Goal: Information Seeking & Learning: Learn about a topic

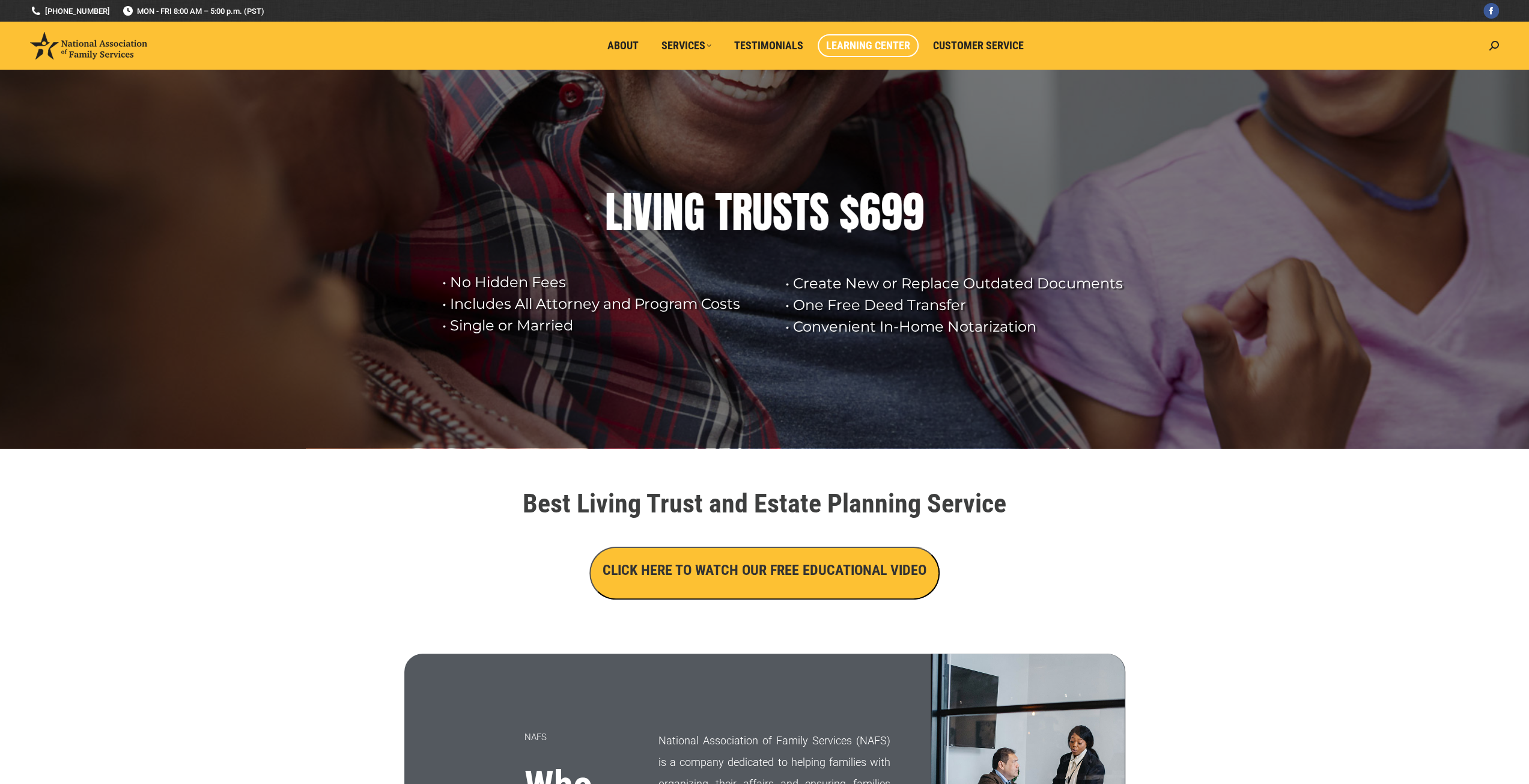
click at [874, 44] on span "Learning Center" at bounding box center [869, 45] width 85 height 13
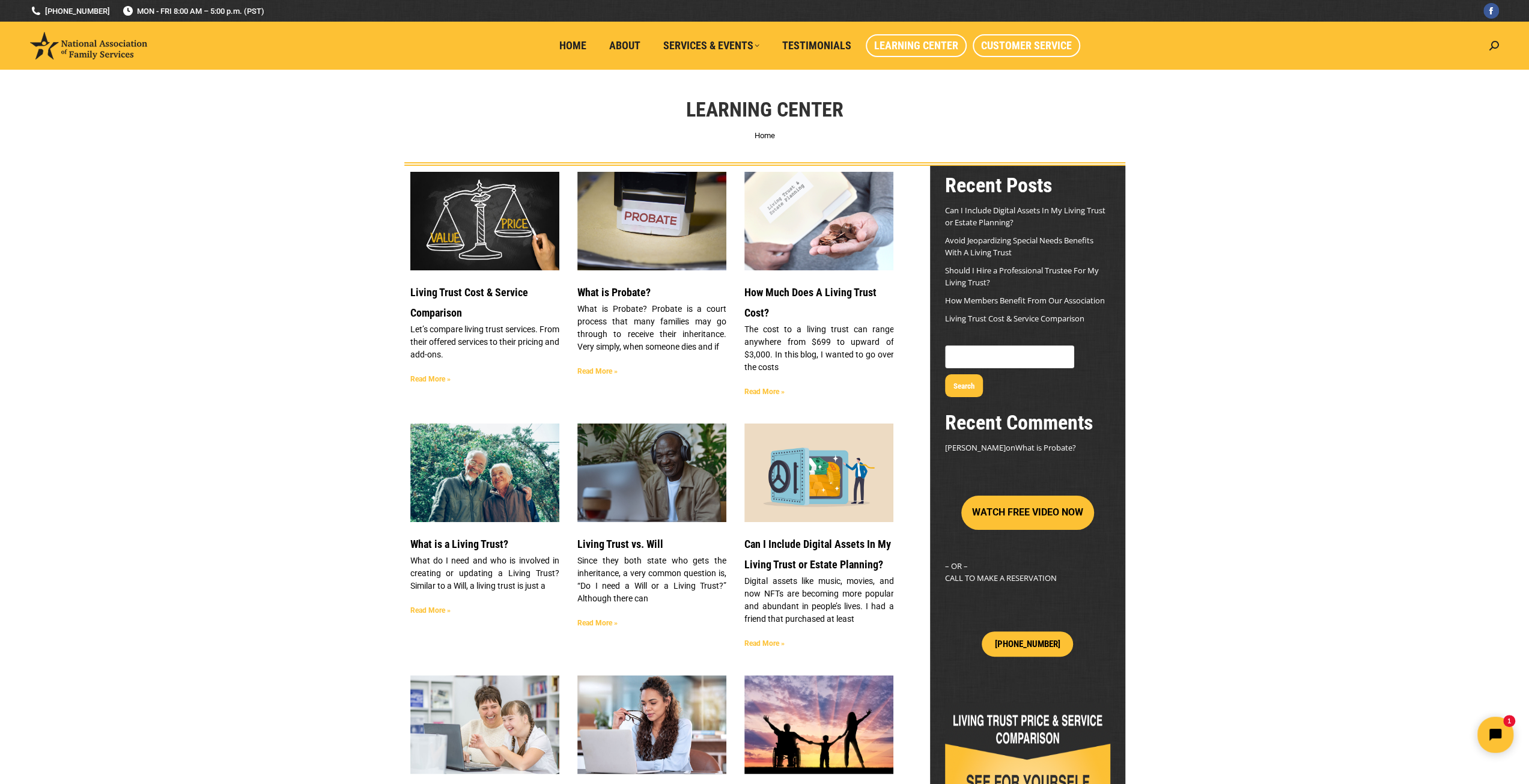
click at [1042, 46] on span "Customer Service" at bounding box center [1027, 45] width 91 height 13
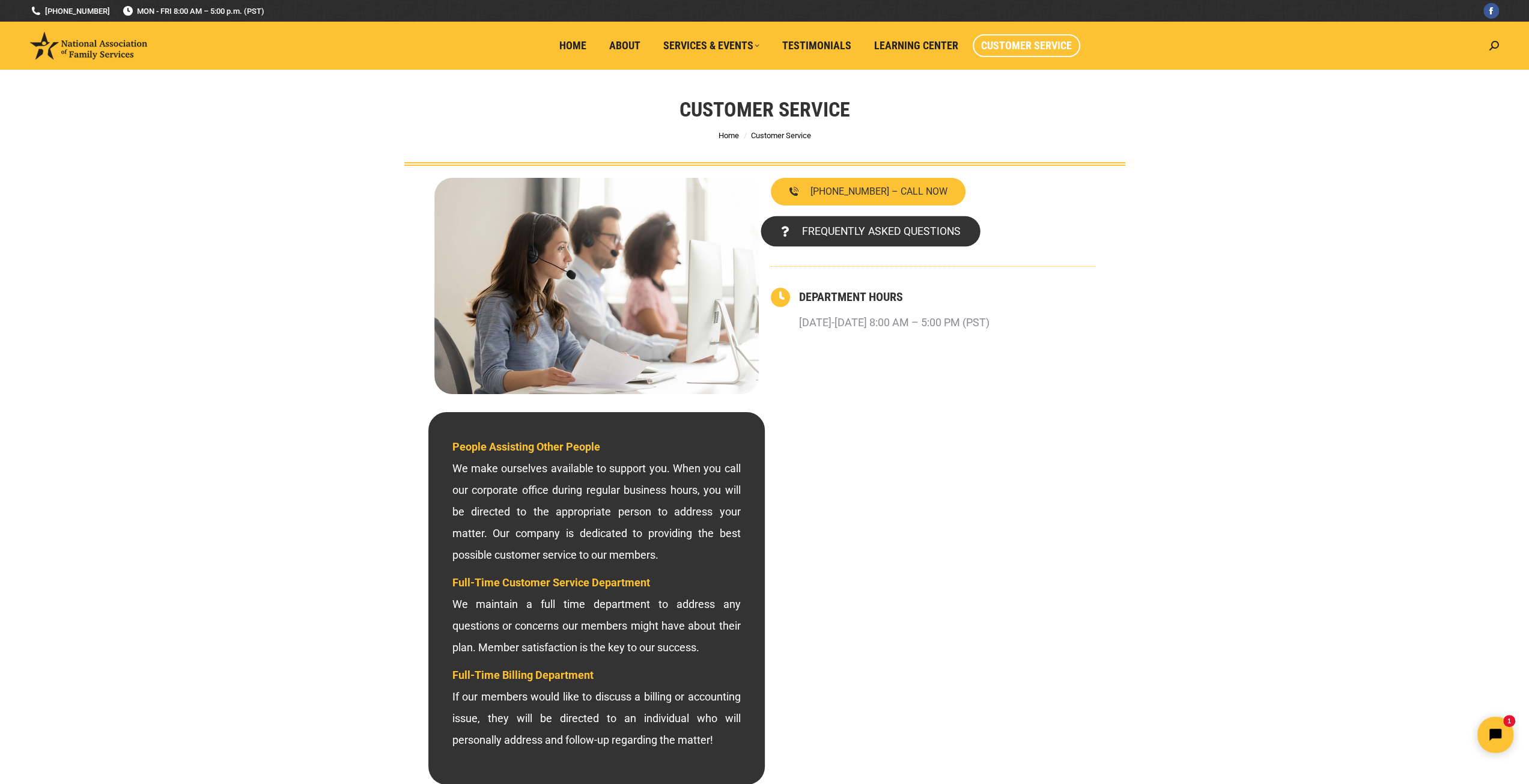
click at [894, 221] on link "FREQUENTLY ASKED QUESTIONS" at bounding box center [870, 231] width 219 height 31
click at [905, 228] on span "FREQUENTLY ASKED QUESTIONS" at bounding box center [880, 232] width 159 height 11
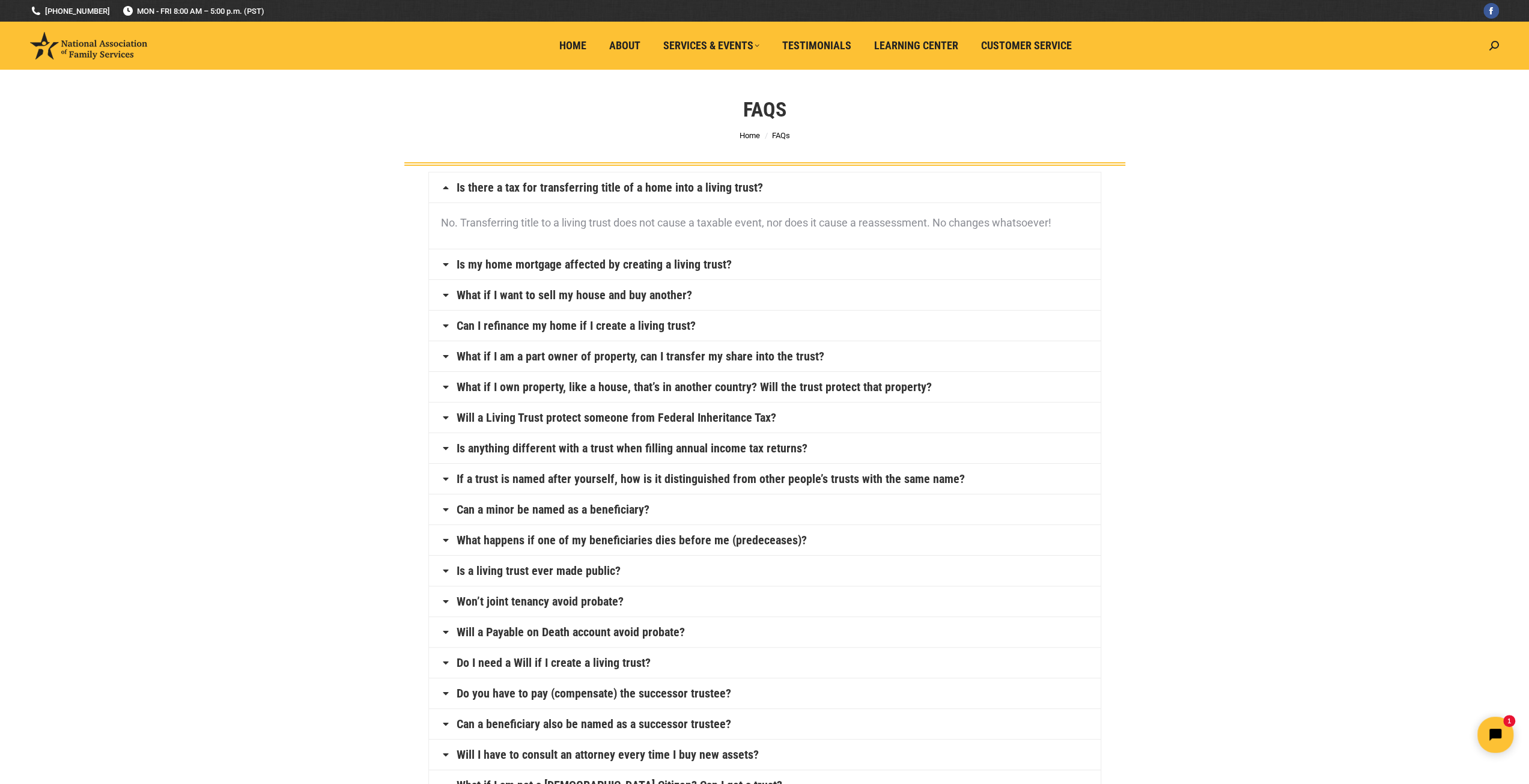
click at [757, 351] on link "What if I am a part owner of property, can I transfer my share into the trust?" at bounding box center [641, 356] width 368 height 12
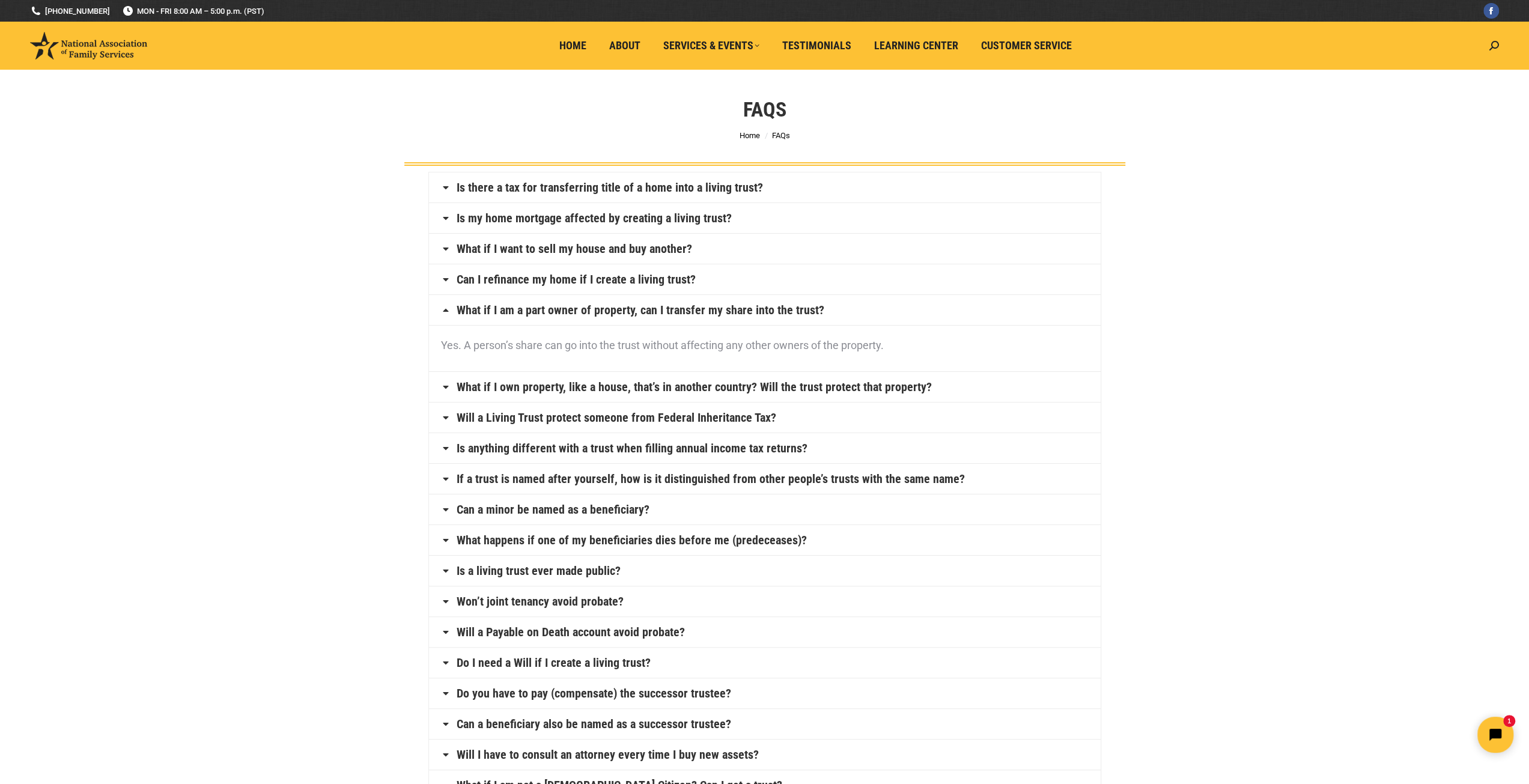
click at [715, 417] on link "Will a Living Trust protect someone from Federal Inheritance Tax?" at bounding box center [617, 417] width 320 height 12
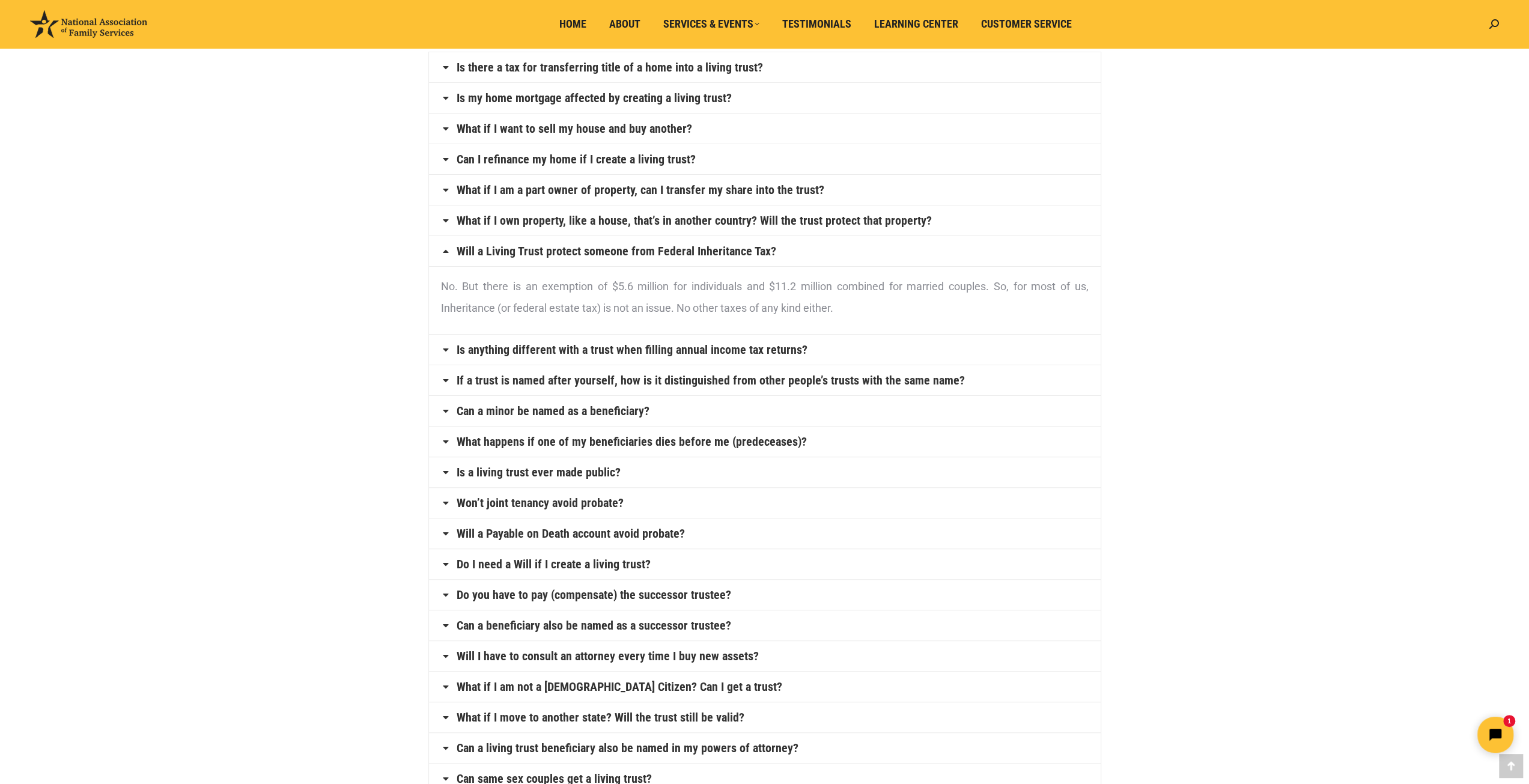
scroll to position [300, 0]
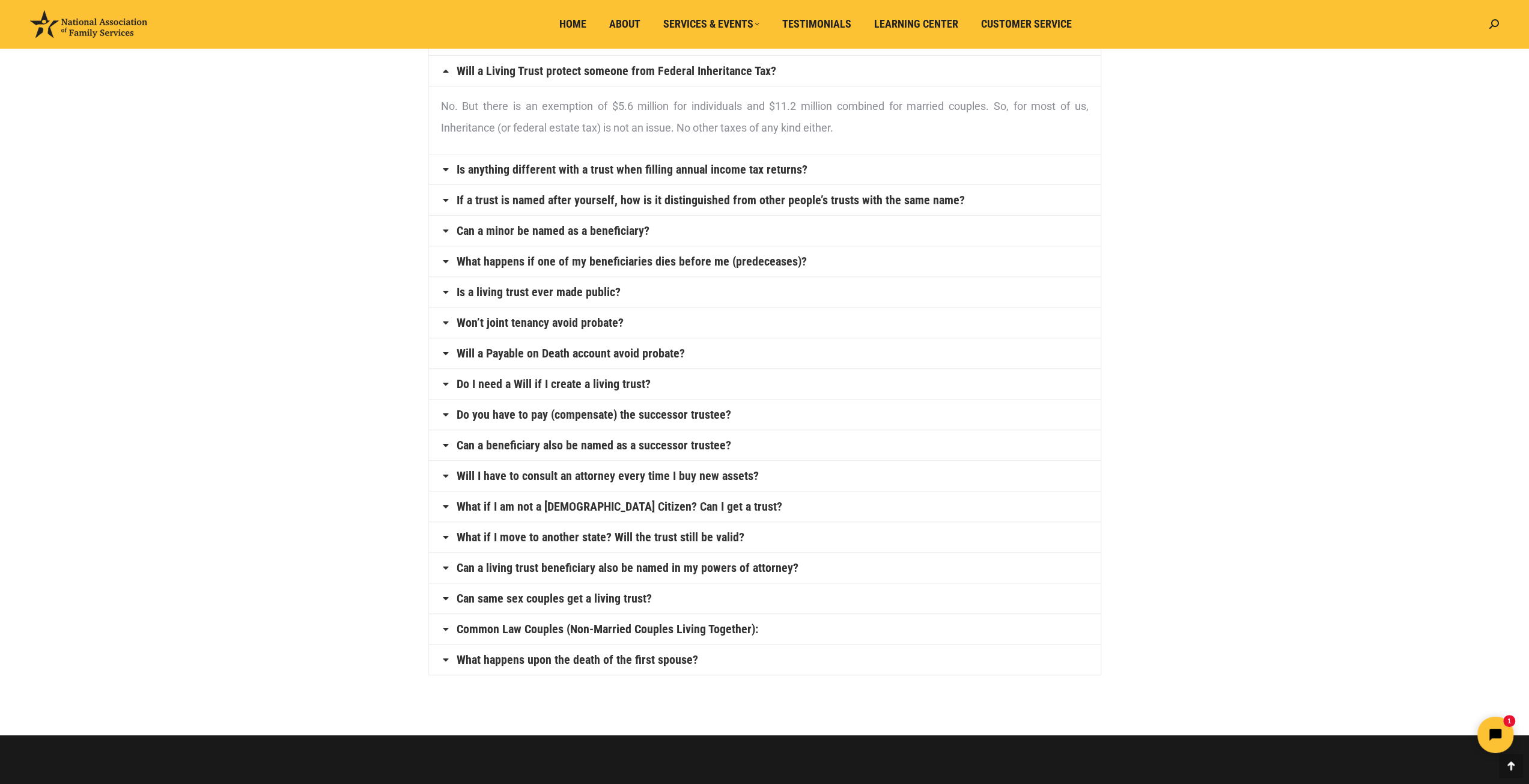
click at [639, 492] on h4 "What if I am not a [DEMOGRAPHIC_DATA] Citizen? Can I get a trust?" at bounding box center [764, 506] width 672 height 30
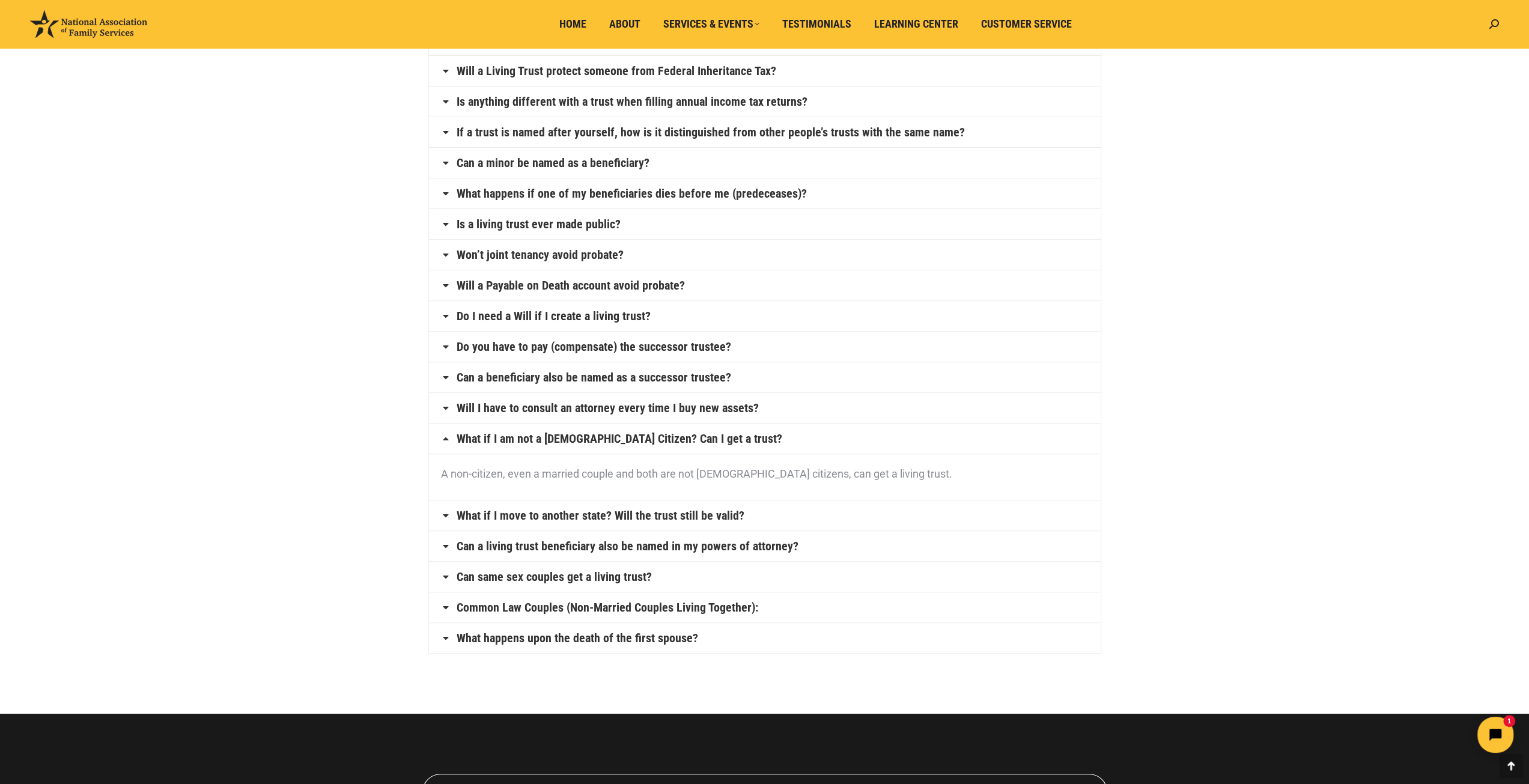
click at [657, 348] on link "Do you have to pay (compensate) the successor trustee?" at bounding box center [594, 346] width 275 height 12
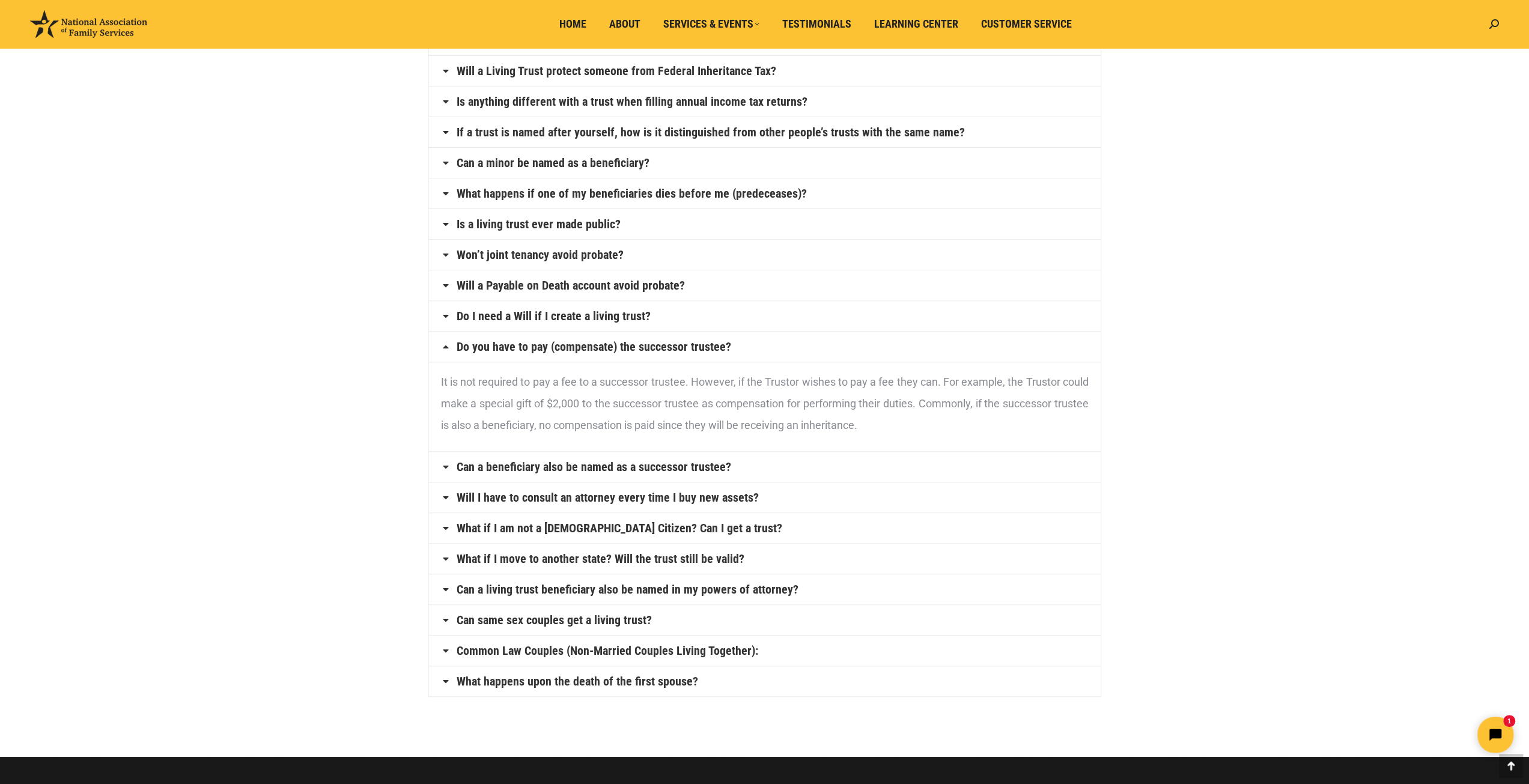
click at [594, 223] on link "Is a living trust ever made public?" at bounding box center [539, 224] width 164 height 12
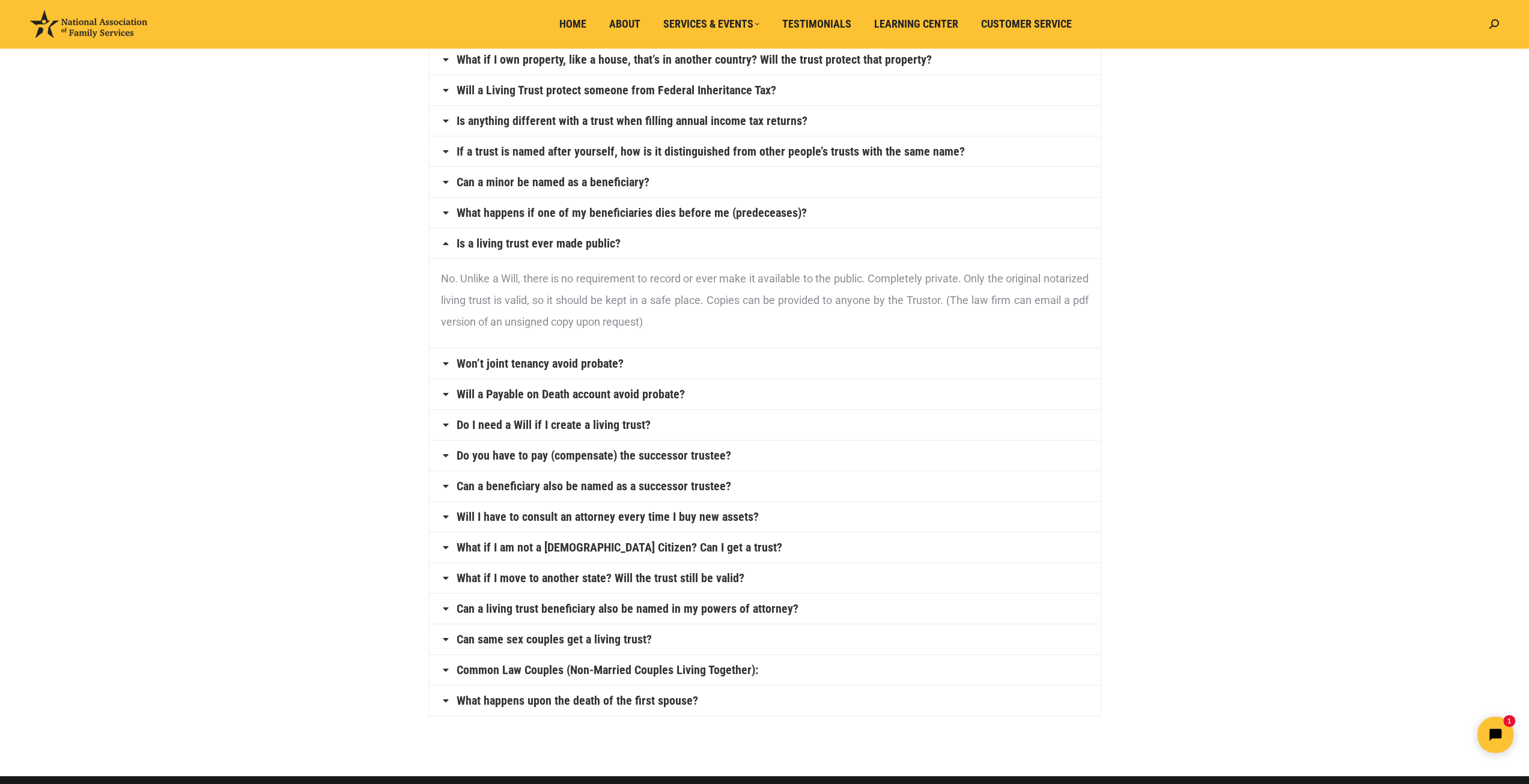
scroll to position [0, 0]
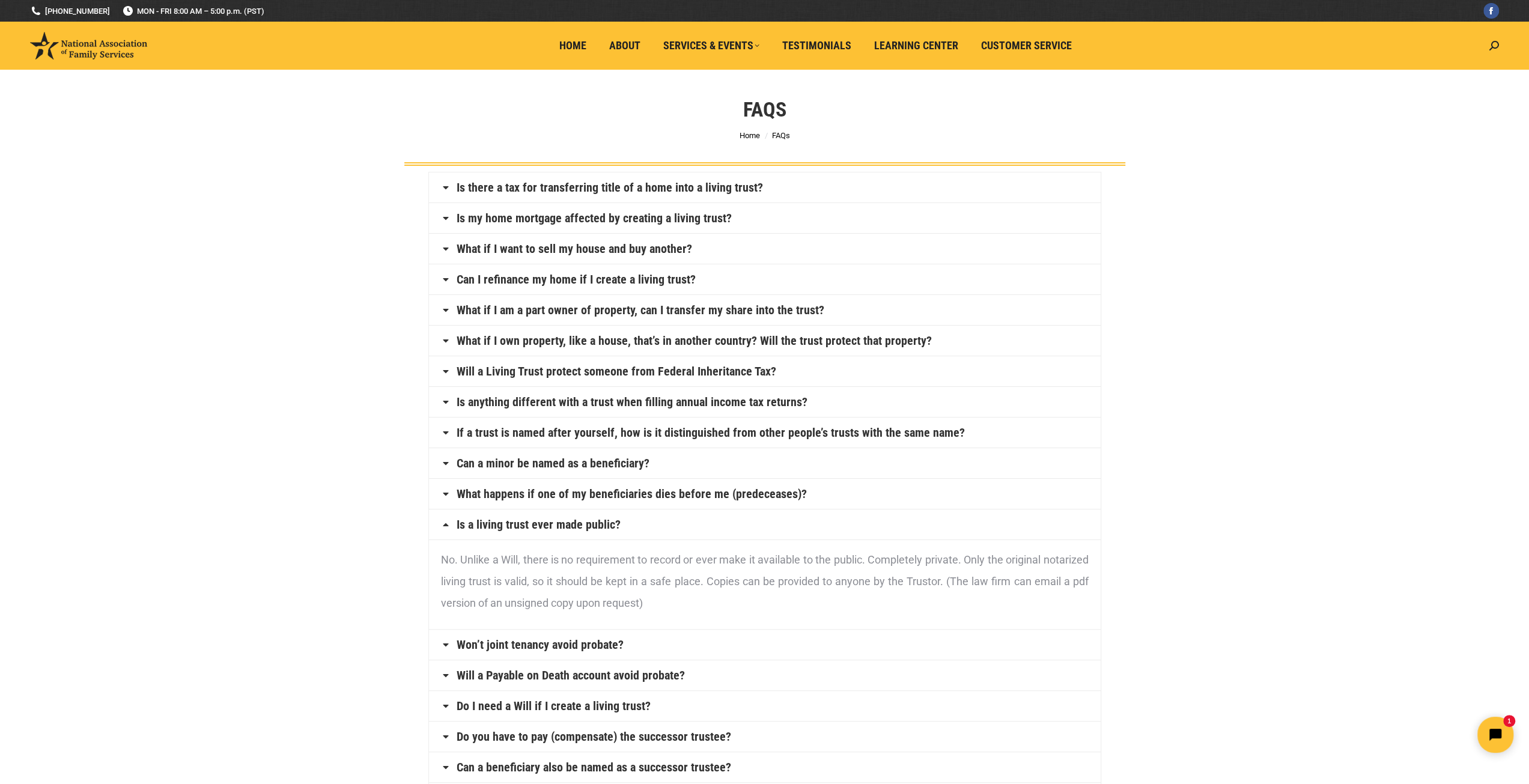
click at [590, 457] on link "Can a minor be named as a beneficiary?" at bounding box center [553, 462] width 193 height 12
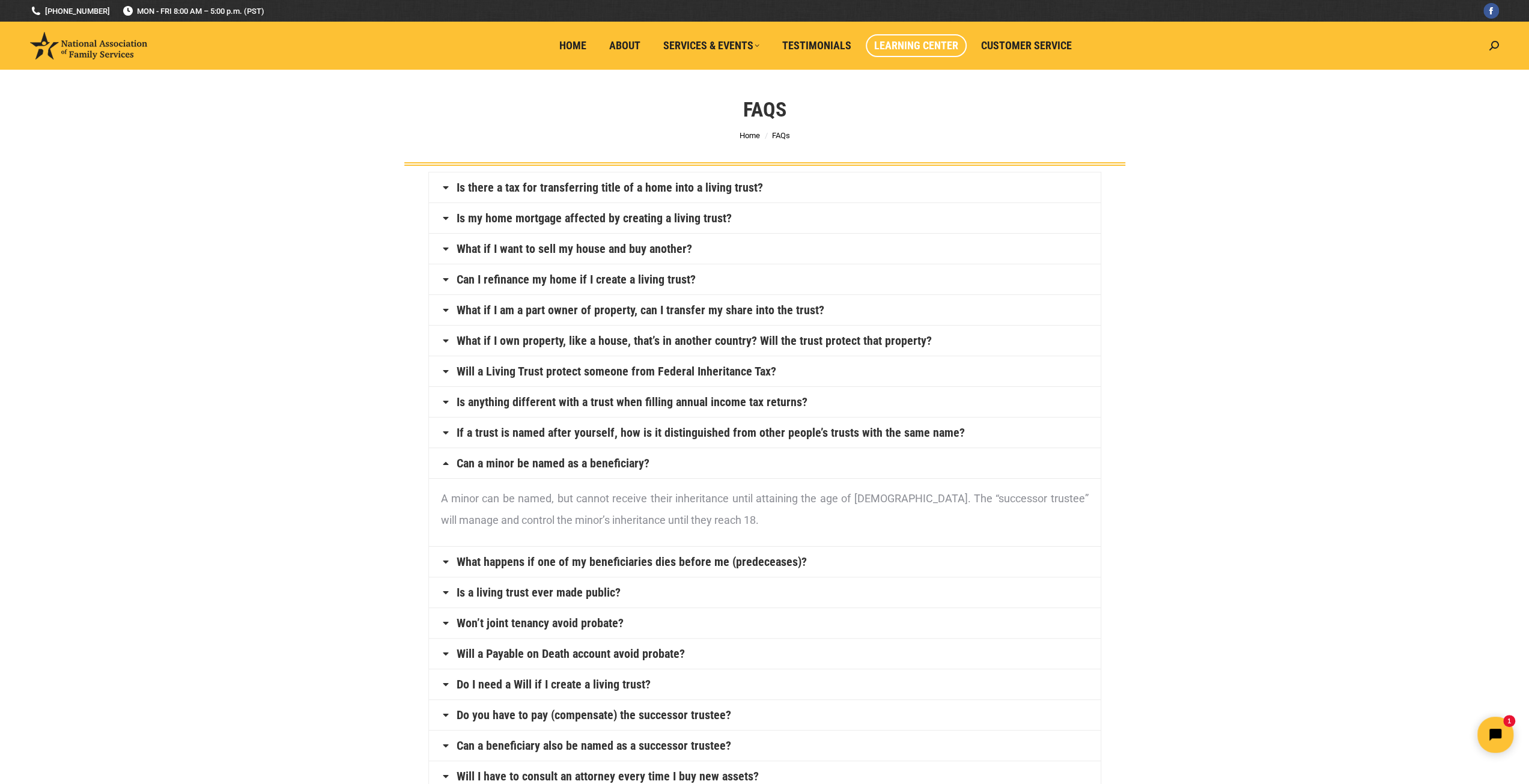
click at [918, 50] on span "Learning Center" at bounding box center [916, 45] width 85 height 13
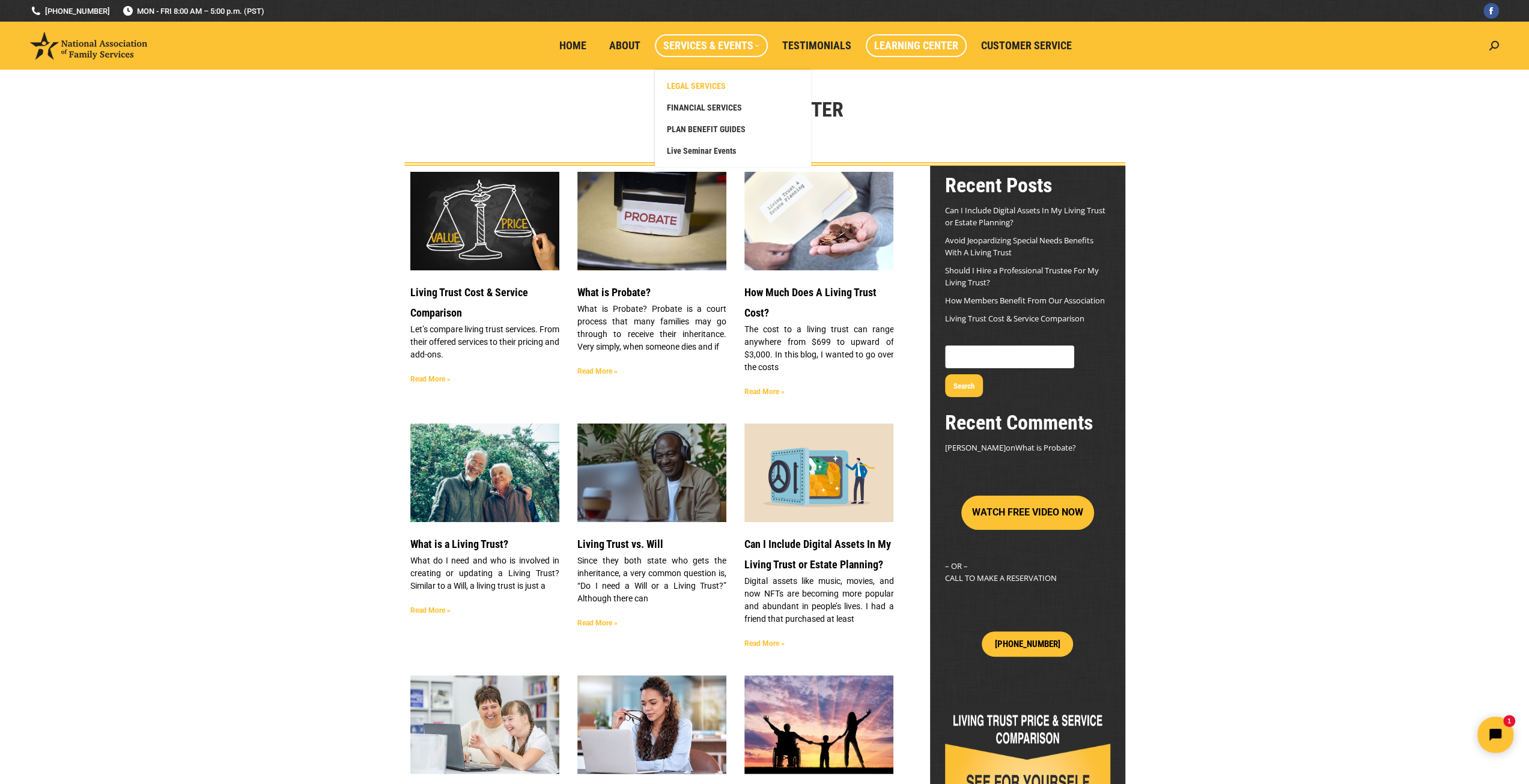
click at [703, 86] on span "LEGAL SERVICES" at bounding box center [696, 86] width 59 height 11
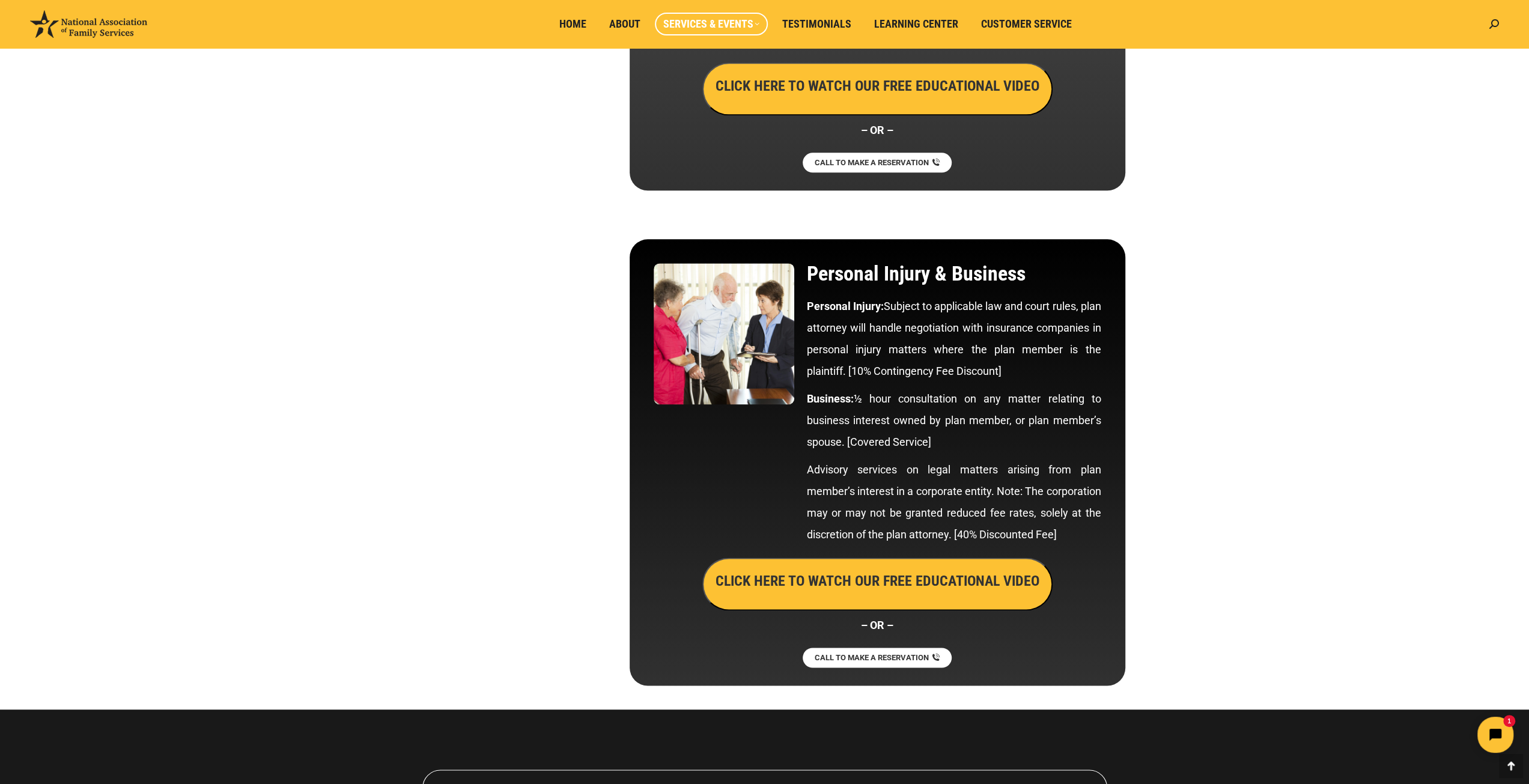
scroll to position [5814, 0]
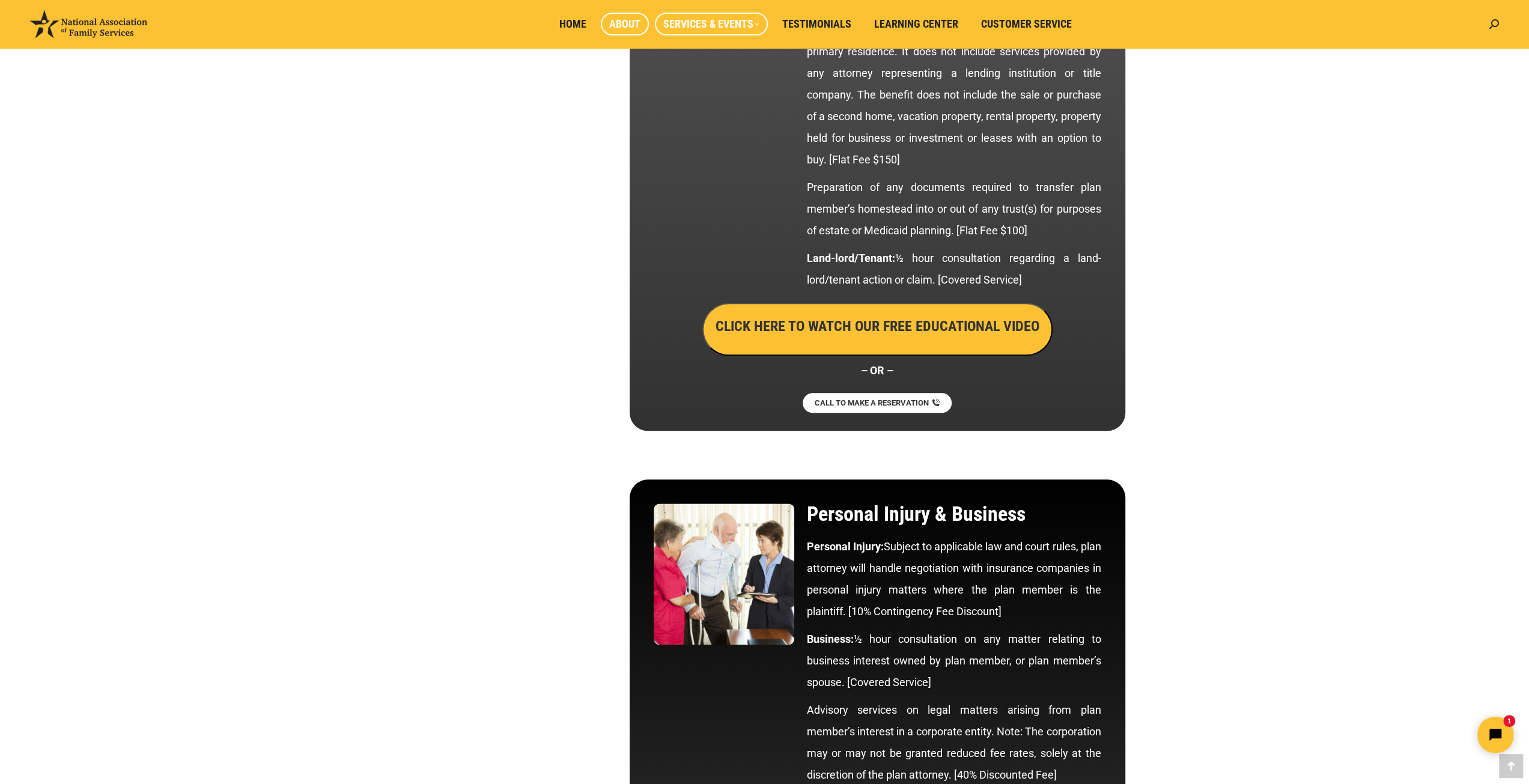
click at [635, 25] on span "About" at bounding box center [625, 23] width 31 height 13
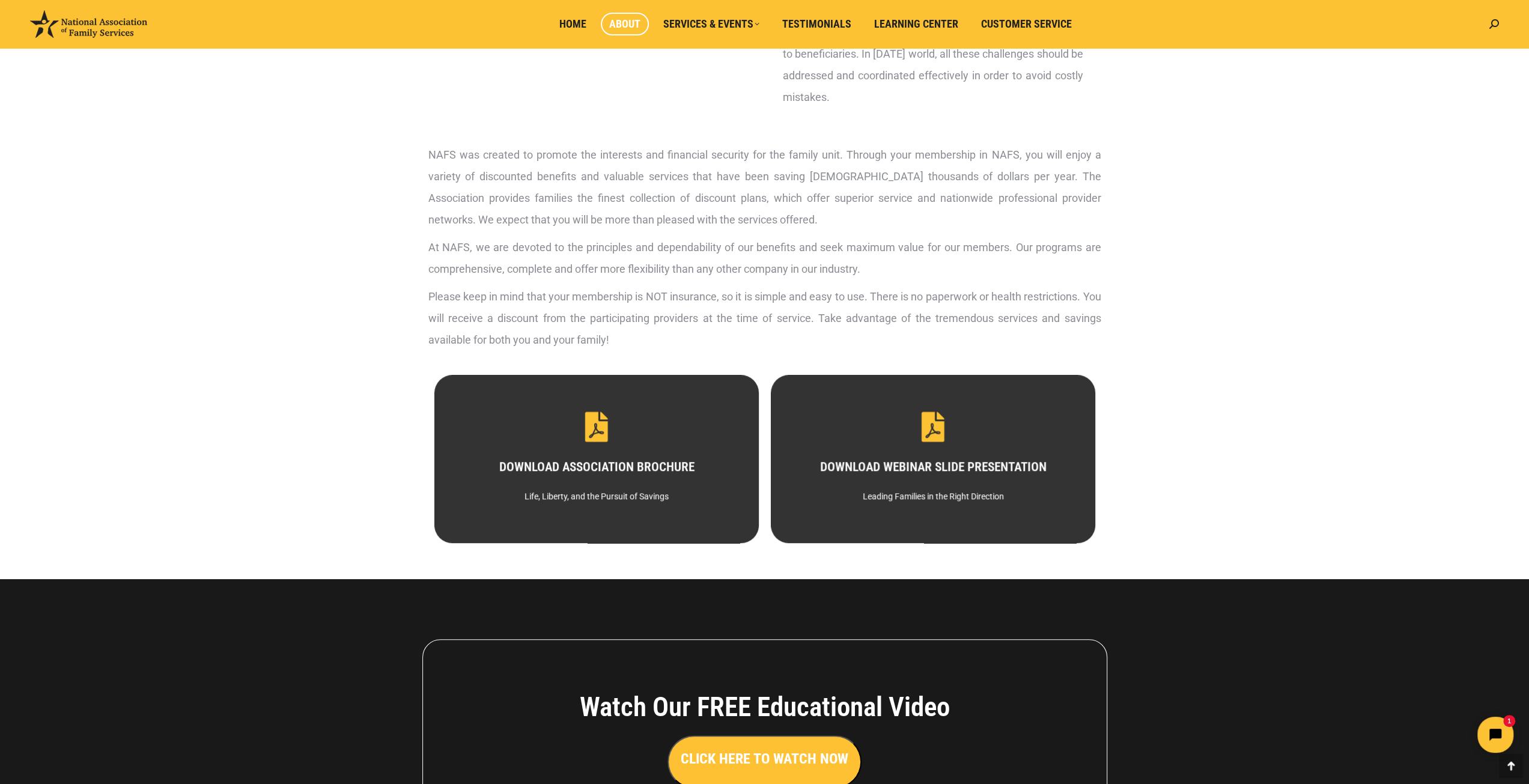
scroll to position [589, 0]
